Goal: Register for event/course

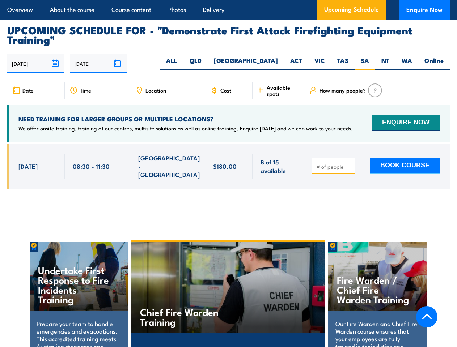
scroll to position [1314, 0]
click at [228, 0] on article "Overview About the course Course content Photos Delivery Upcoming Schedule Enqu…" at bounding box center [228, 10] width 443 height 20
click at [36, 54] on input "[DATE]" at bounding box center [35, 63] width 57 height 18
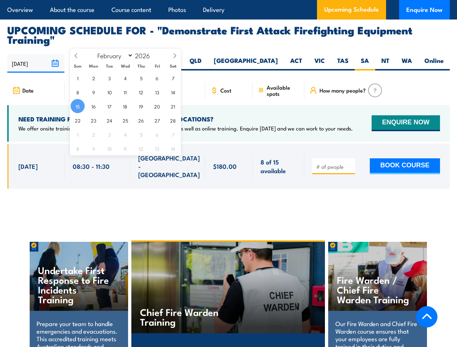
click at [98, 54] on input "[DATE]" at bounding box center [98, 63] width 57 height 18
click at [229, 277] on div "Chief Fire Warden Training" at bounding box center [228, 288] width 194 height 92
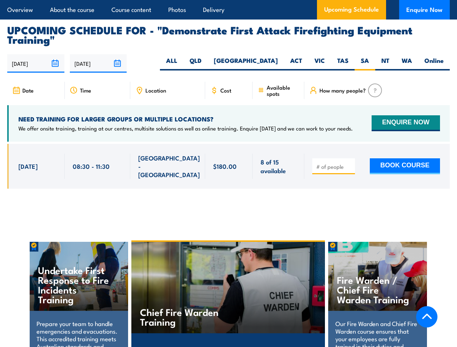
click at [228, 278] on div "Chief Fire Warden Training" at bounding box center [228, 288] width 194 height 92
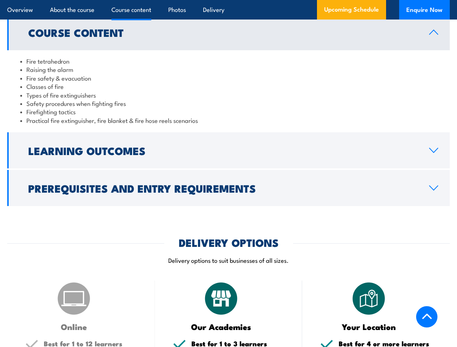
scroll to position [812, 0]
click at [228, 0] on article "Overview About the course Course content Photos Delivery Upcoming Schedule Enqu…" at bounding box center [228, 10] width 443 height 20
click at [228, 146] on h2 "Learning Outcomes" at bounding box center [222, 150] width 389 height 9
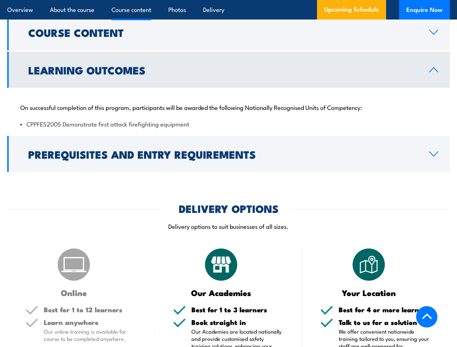
click at [228, 174] on div "COURSES > Fire & Warden Training Demonstrate First Attack Firefighting Equipmen…" at bounding box center [228, 194] width 457 height 1979
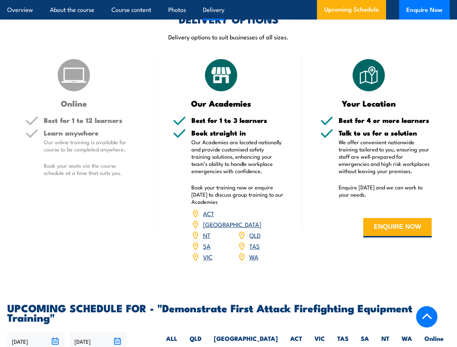
click at [228, 0] on article "Overview About the course Course content Photos Delivery Upcoming Schedule Enqu…" at bounding box center [228, 10] width 443 height 20
click at [36, 333] on input "[DATE]" at bounding box center [35, 342] width 57 height 18
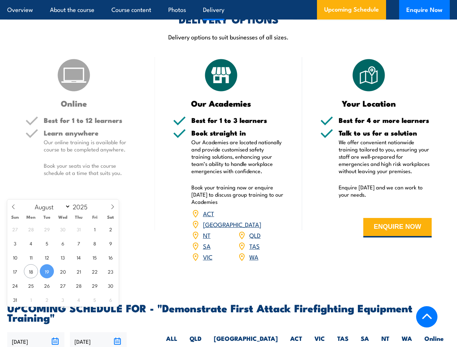
click at [98, 333] on input "[DATE]" at bounding box center [98, 342] width 57 height 18
